Goal: Transaction & Acquisition: Purchase product/service

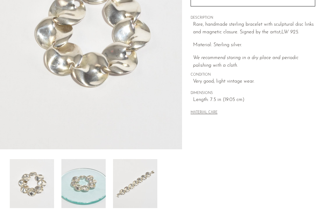
scroll to position [178, 0]
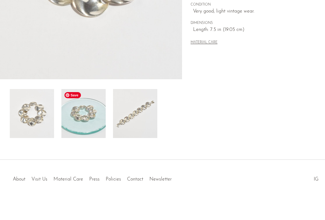
click at [94, 108] on img at bounding box center [83, 113] width 44 height 49
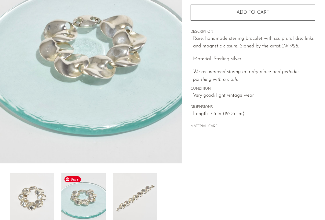
scroll to position [16, 0]
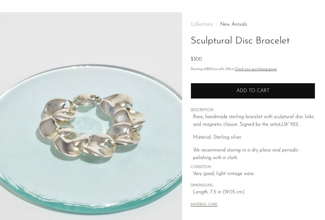
click at [242, 87] on button "Add to cart" at bounding box center [253, 91] width 125 height 16
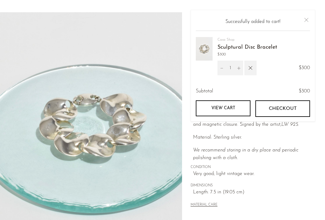
click at [314, 2] on main "Sculptural Disc Bracelet $300" at bounding box center [162, 161] width 325 height 322
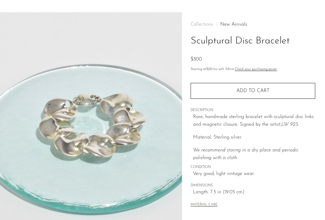
click at [228, 24] on link "New Arrivals" at bounding box center [233, 24] width 27 height 5
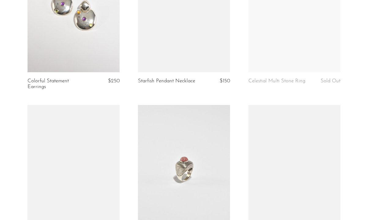
scroll to position [1426, 0]
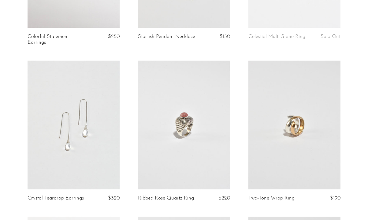
click at [184, 136] on link at bounding box center [184, 125] width 92 height 129
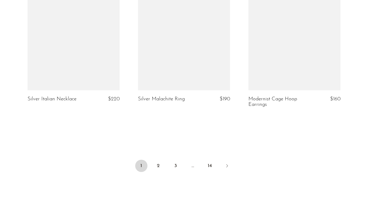
scroll to position [1838, 0]
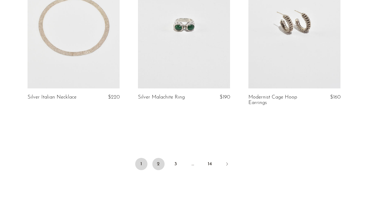
click at [156, 159] on link "2" at bounding box center [158, 164] width 12 height 12
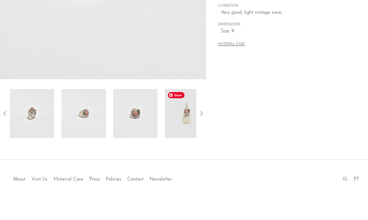
scroll to position [178, 0]
click at [203, 112] on icon at bounding box center [200, 113] width 7 height 7
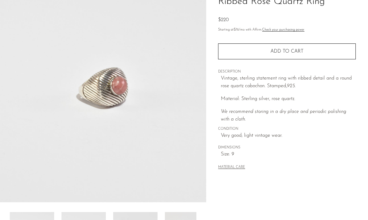
scroll to position [54, 0]
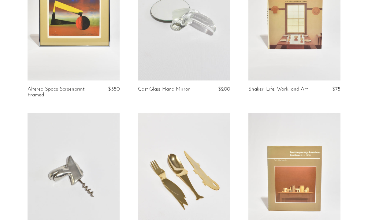
scroll to position [523, 0]
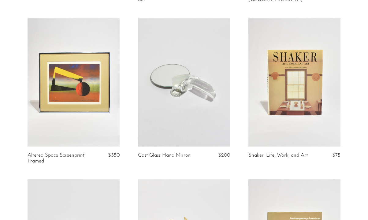
click at [293, 103] on link at bounding box center [294, 82] width 92 height 129
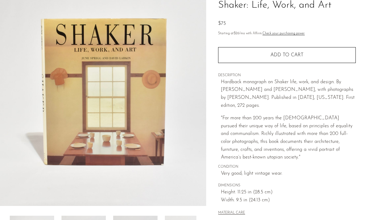
scroll to position [48, 0]
